Goal: Information Seeking & Learning: Learn about a topic

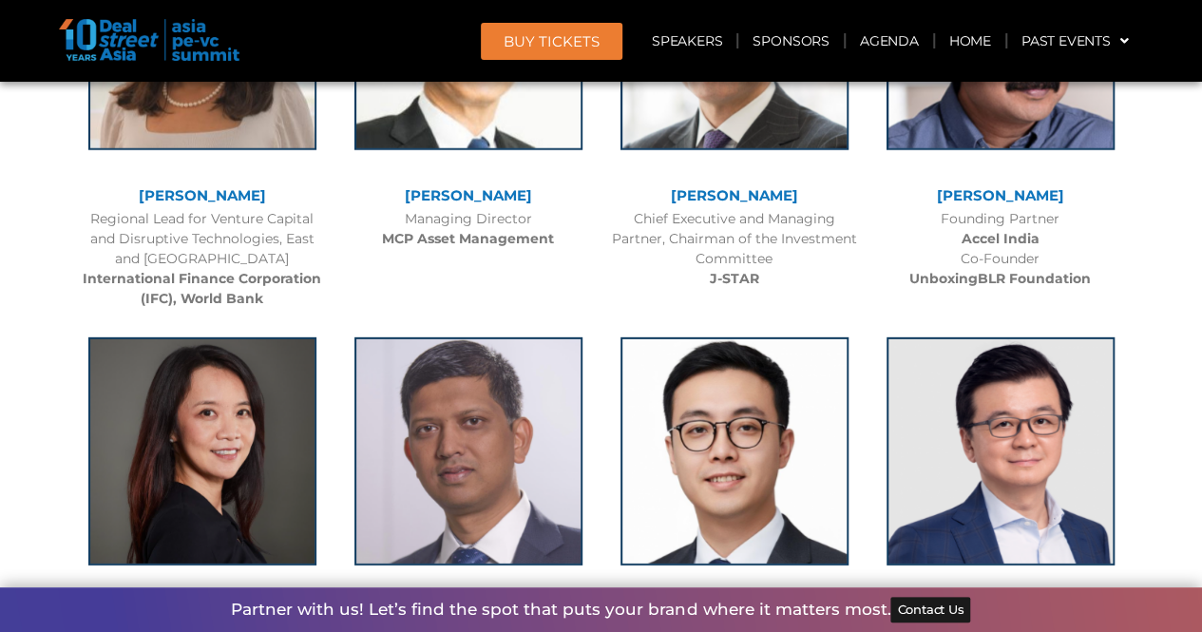
scroll to position [2682, 0]
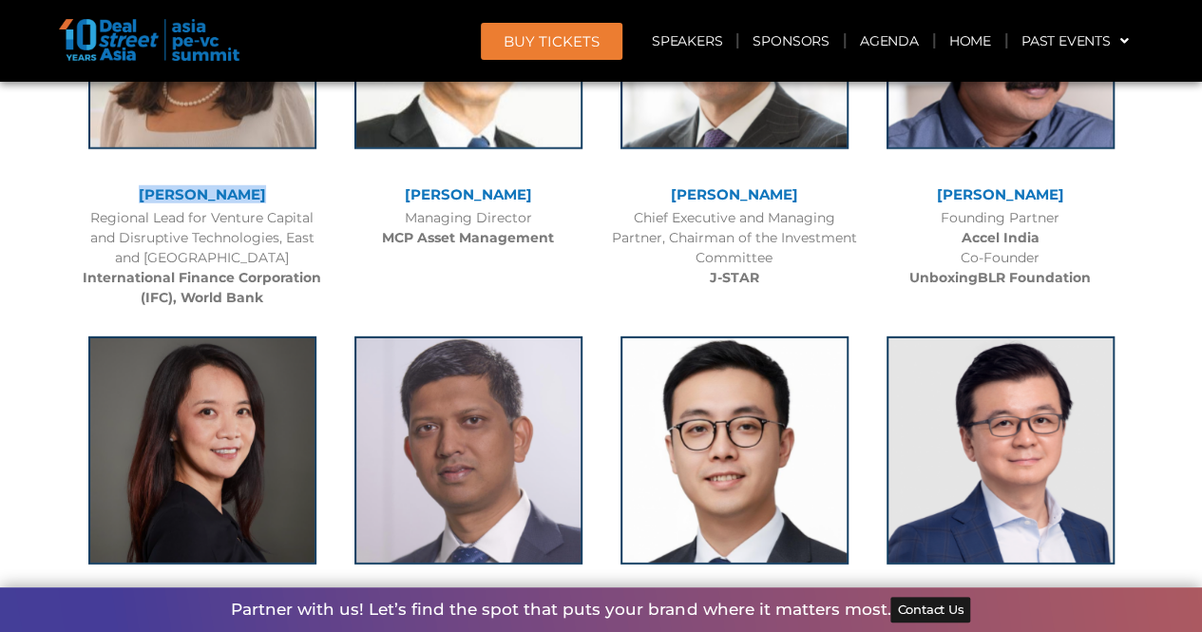
drag, startPoint x: 279, startPoint y: 186, endPoint x: 133, endPoint y: 185, distance: 146.4
click at [133, 187] on div "[PERSON_NAME]" at bounding box center [202, 195] width 247 height 16
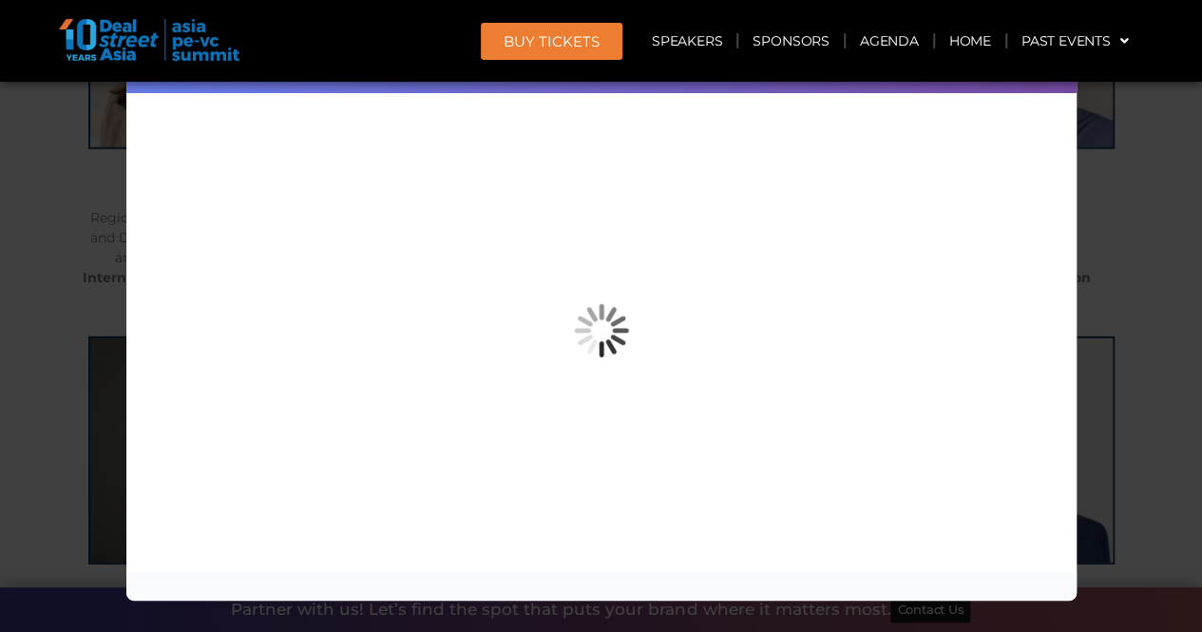
copy link "[PERSON_NAME]"
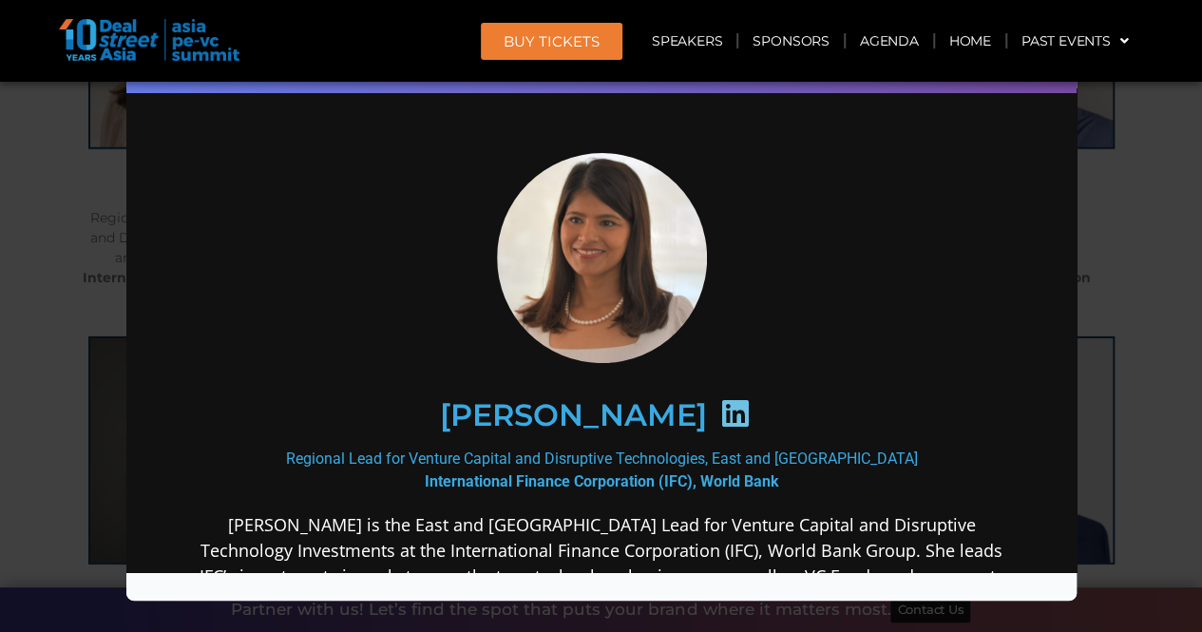
scroll to position [0, 0]
click at [22, 393] on div "Speaker Profile ×" at bounding box center [601, 316] width 1202 height 632
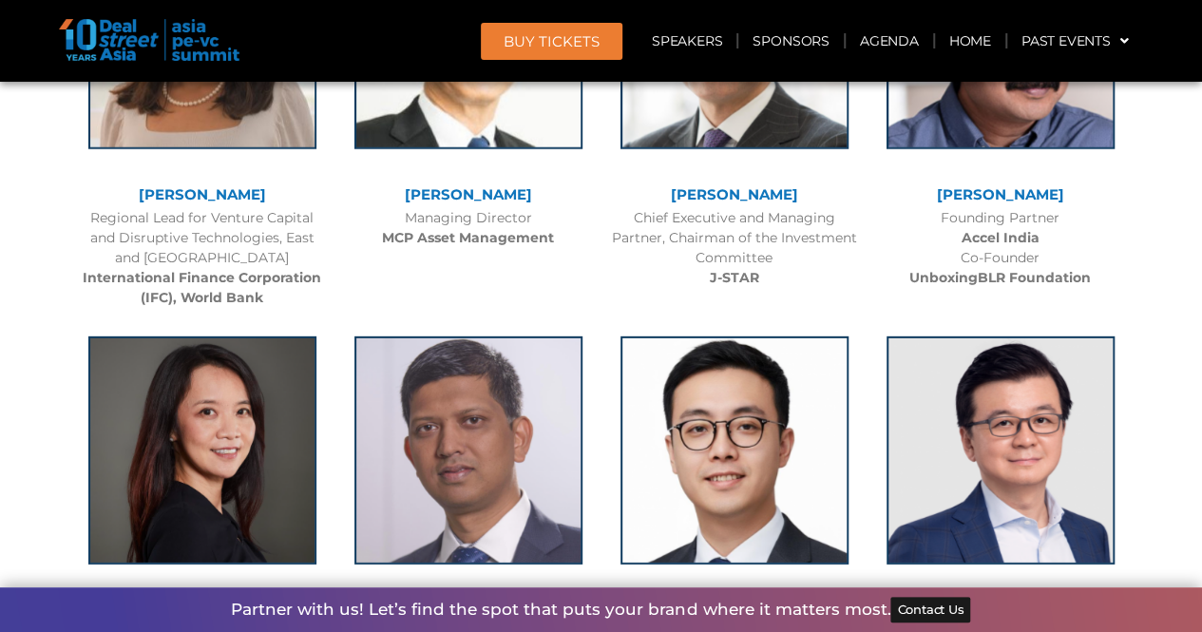
drag, startPoint x: 563, startPoint y: 193, endPoint x: 397, endPoint y: 191, distance: 165.4
drag, startPoint x: 397, startPoint y: 191, endPoint x: 384, endPoint y: 190, distance: 13.3
click at [384, 190] on div "[PERSON_NAME]" at bounding box center [468, 195] width 247 height 16
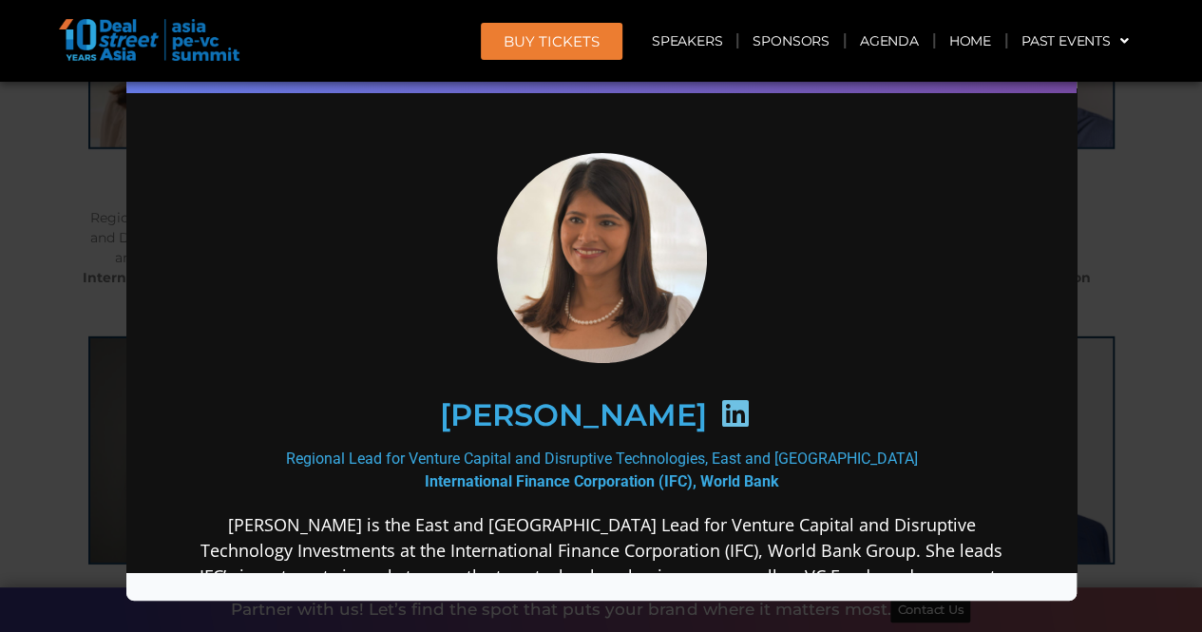
click at [1158, 232] on div "Speaker Profile ×" at bounding box center [601, 316] width 1202 height 632
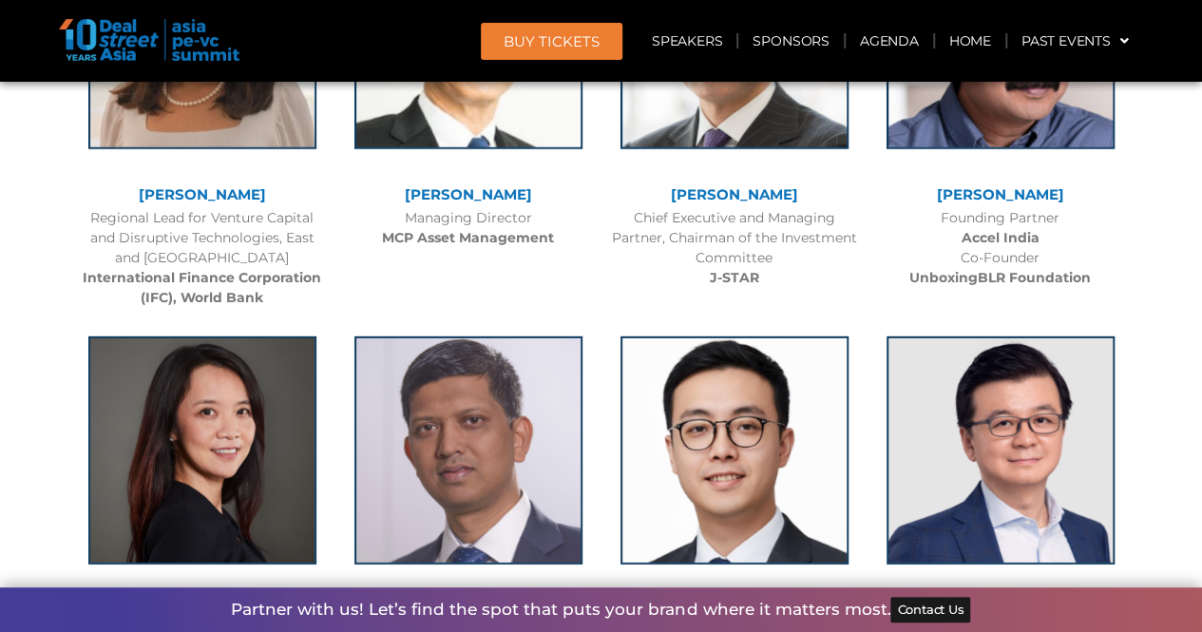
drag, startPoint x: 386, startPoint y: 188, endPoint x: 564, endPoint y: 197, distance: 177.9
click at [564, 197] on div "[PERSON_NAME]" at bounding box center [468, 195] width 247 height 16
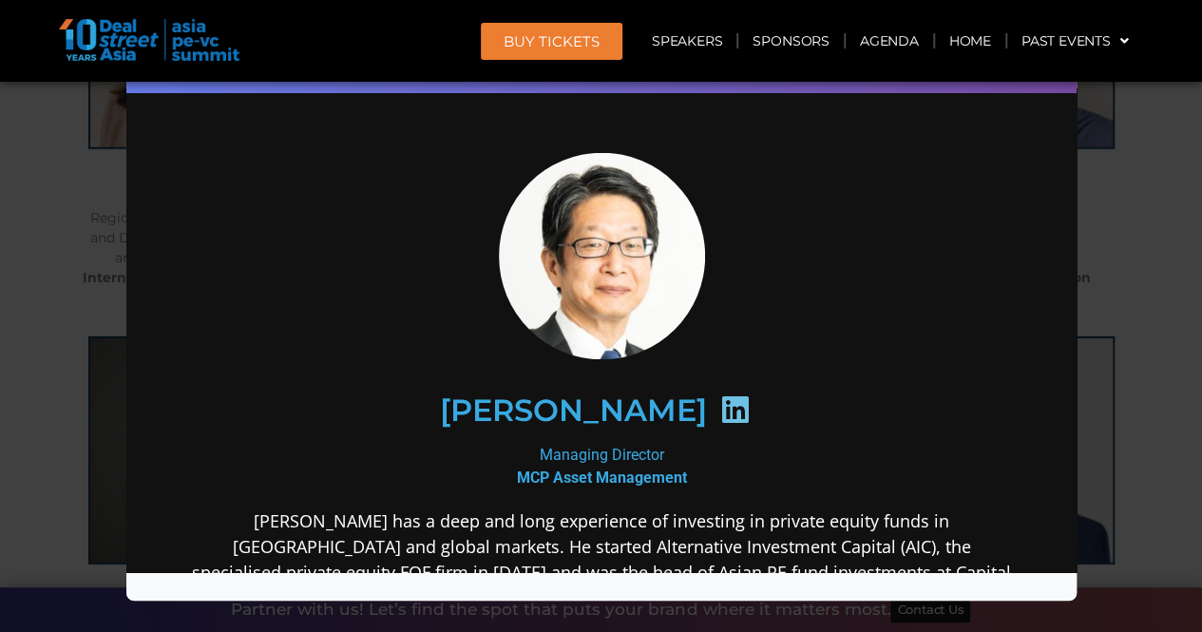
click at [1192, 266] on div "Speaker Profile ×" at bounding box center [601, 316] width 1202 height 632
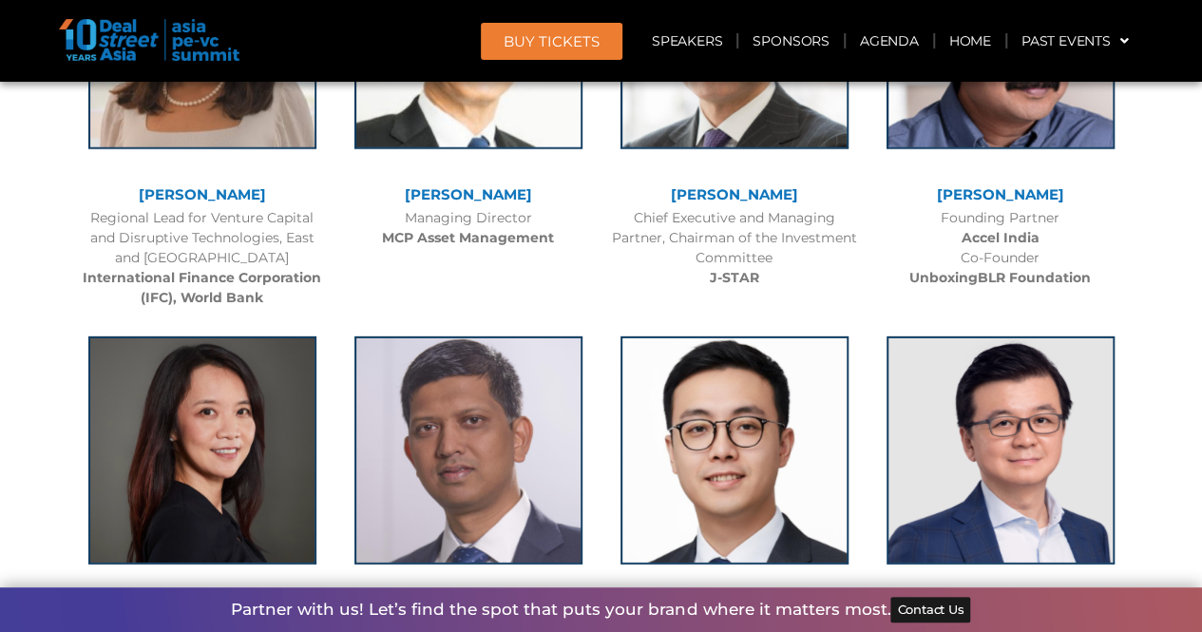
drag, startPoint x: 374, startPoint y: 185, endPoint x: 559, endPoint y: 201, distance: 185.0
click at [559, 201] on div "[PERSON_NAME]" at bounding box center [468, 195] width 247 height 16
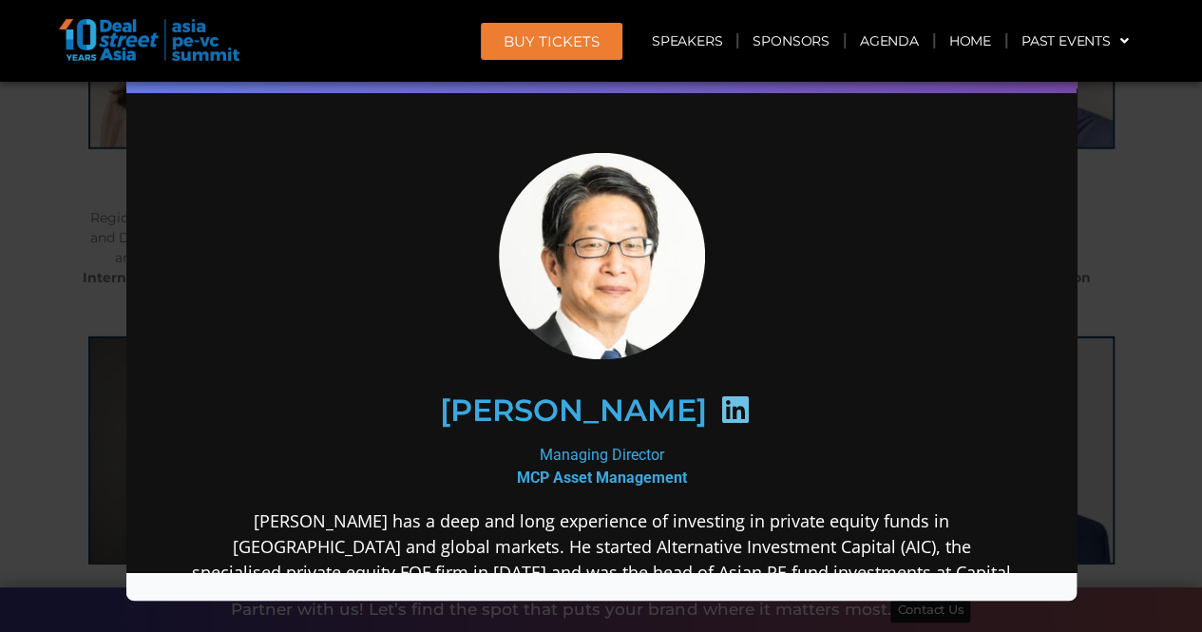
copy link "[PERSON_NAME]"
